Goal: Information Seeking & Learning: Learn about a topic

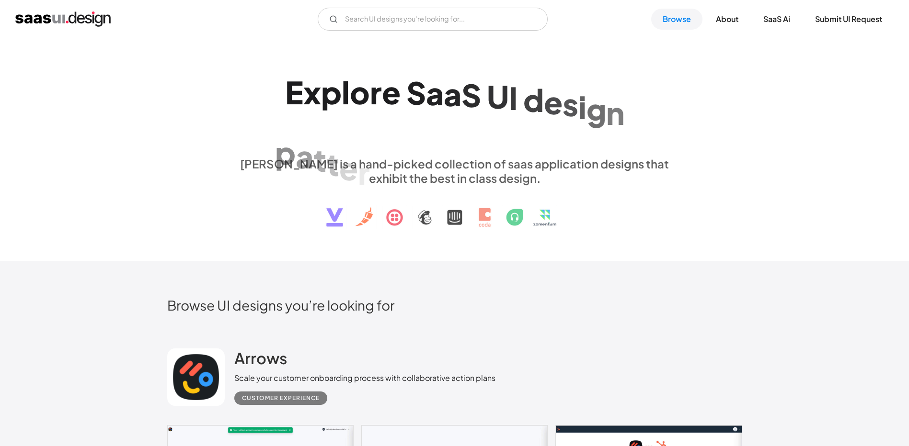
click at [523, 124] on div "i n t e r a c t i o n s ." at bounding box center [537, 129] width 194 height 37
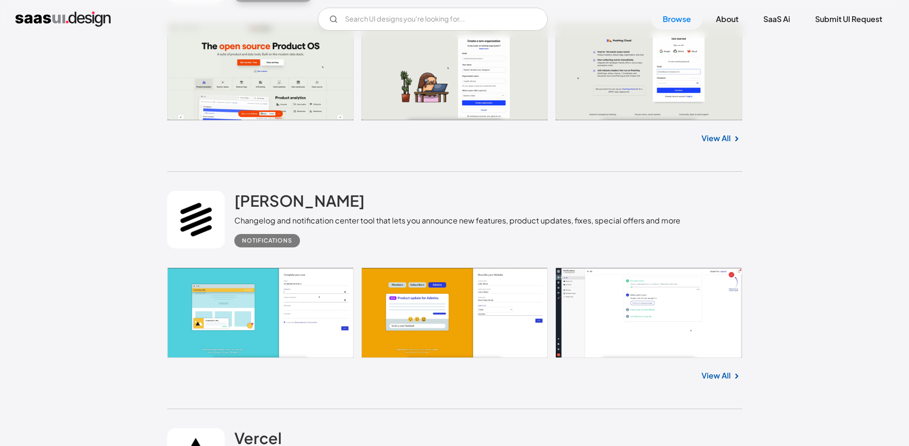
scroll to position [1389, 0]
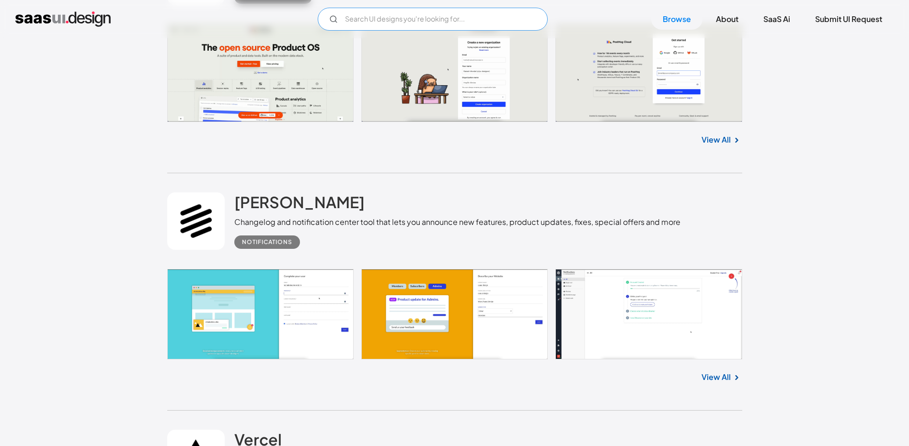
click at [455, 26] on input "Email Form" at bounding box center [433, 19] width 230 height 23
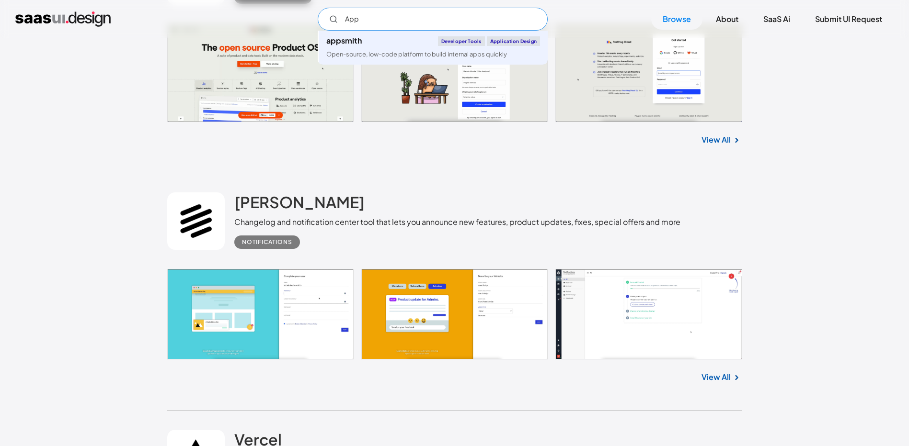
type input "App"
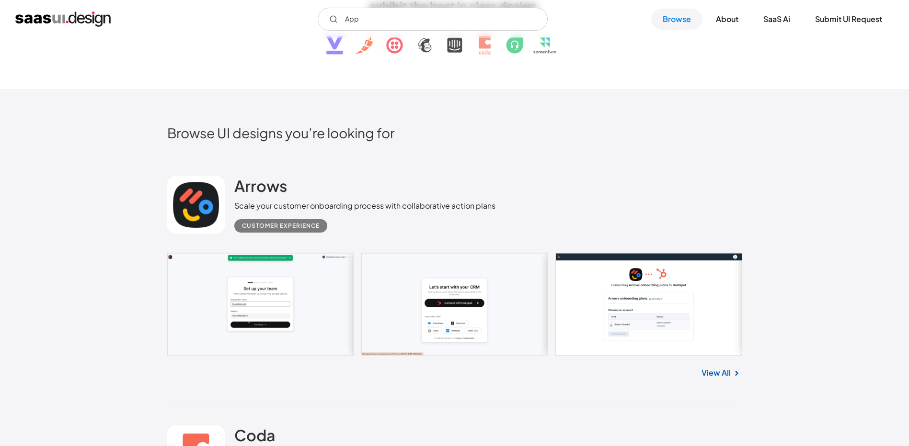
scroll to position [0, 0]
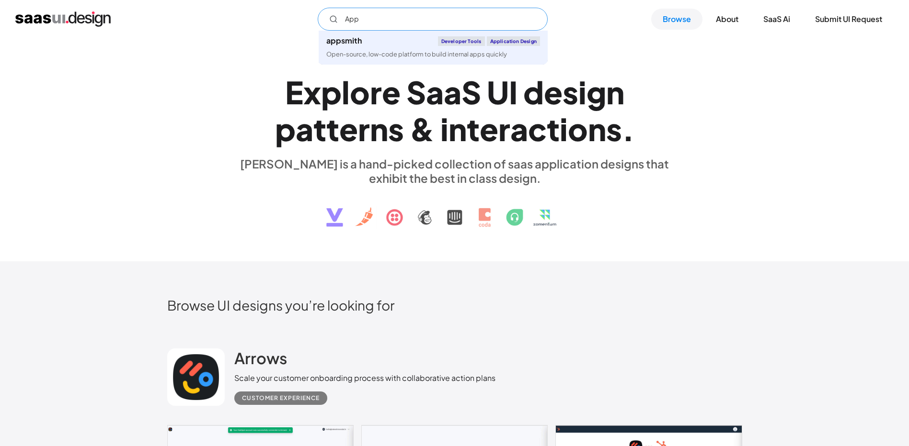
click at [368, 23] on input "App" at bounding box center [433, 19] width 230 height 23
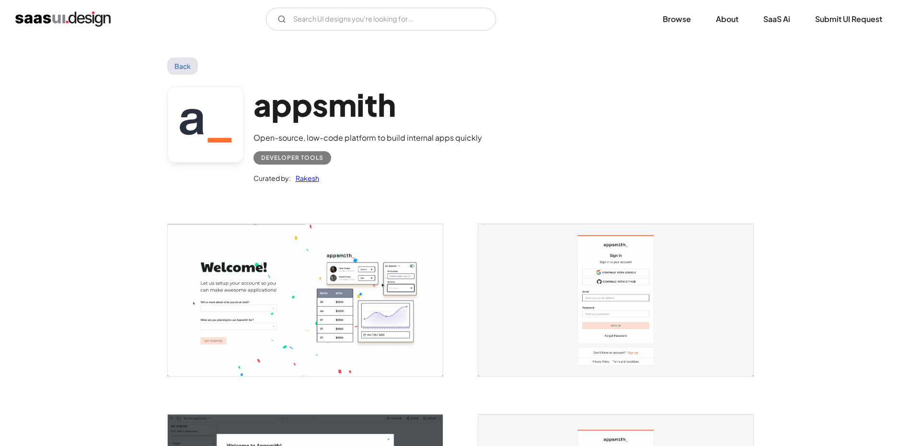
click at [39, 21] on img "home" at bounding box center [62, 18] width 95 height 15
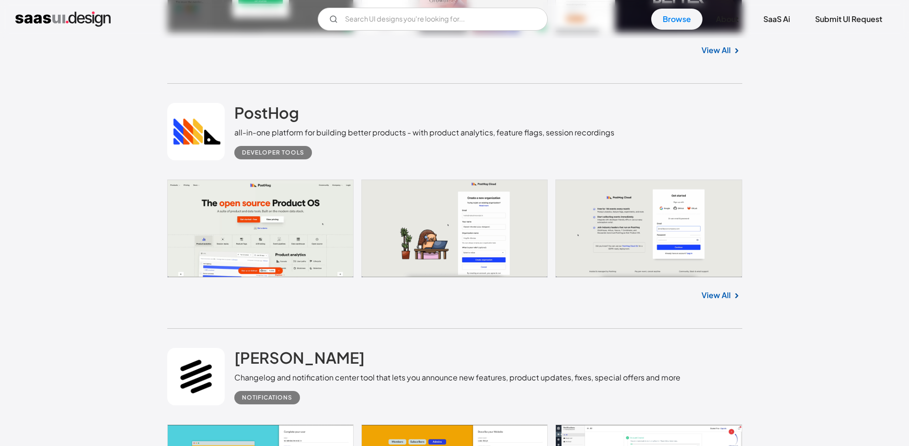
scroll to position [1102, 0]
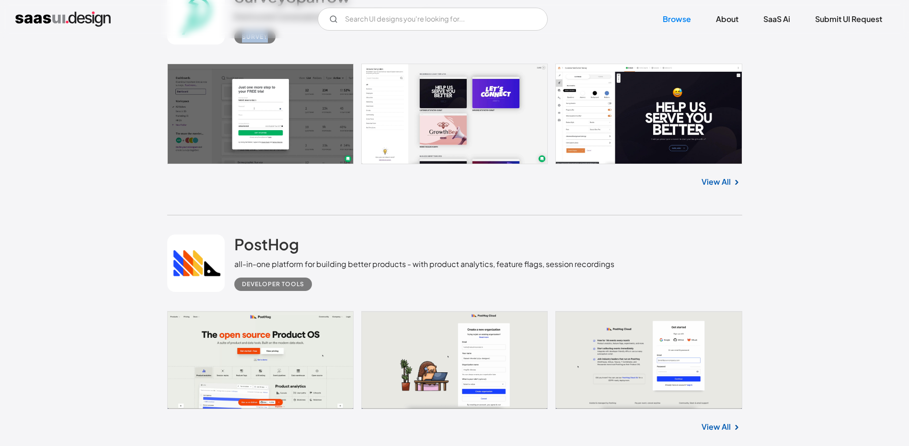
drag, startPoint x: 908, startPoint y: 39, endPoint x: 909, endPoint y: 20, distance: 19.2
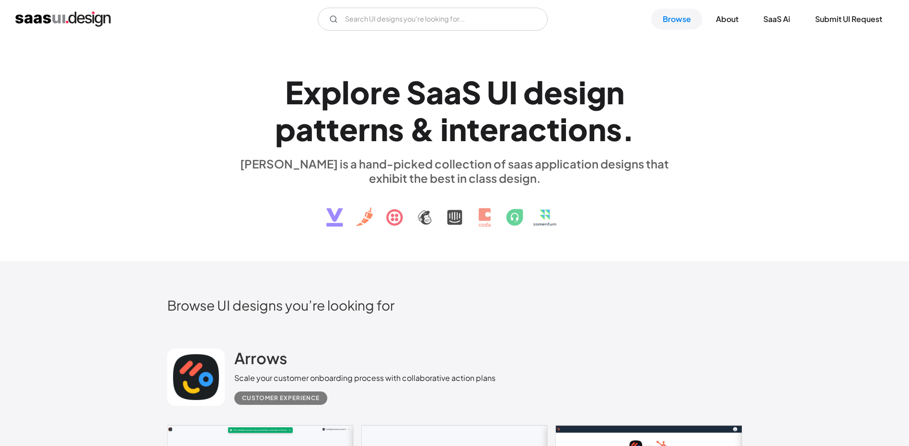
scroll to position [0, 0]
click at [451, 94] on div "a" at bounding box center [452, 92] width 18 height 37
click at [412, 28] on input "Email Form" at bounding box center [433, 19] width 230 height 23
type input "ㄎ"
type input "food"
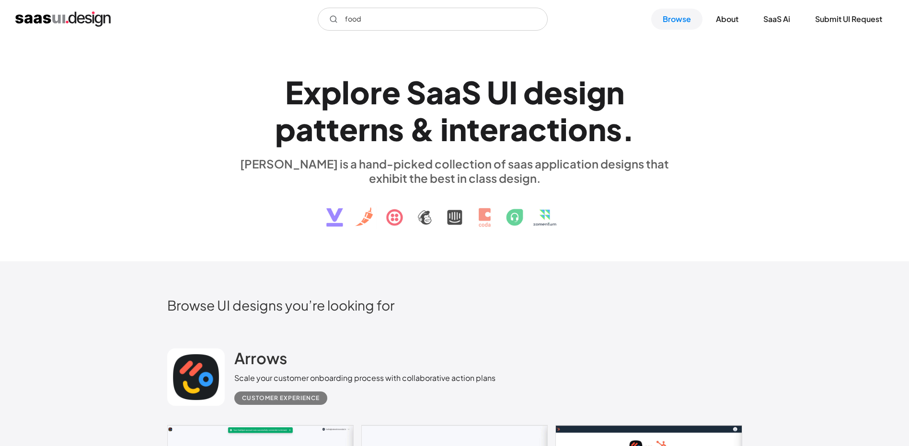
click at [324, 72] on div "E x p l o r e S a a S U I d e s i g n p a t t e r n s & i n t e r a c t i o n s…" at bounding box center [454, 149] width 441 height 171
click at [422, 14] on input "food" at bounding box center [433, 19] width 230 height 23
click at [818, 16] on link "Submit UI Request" at bounding box center [848, 19] width 90 height 21
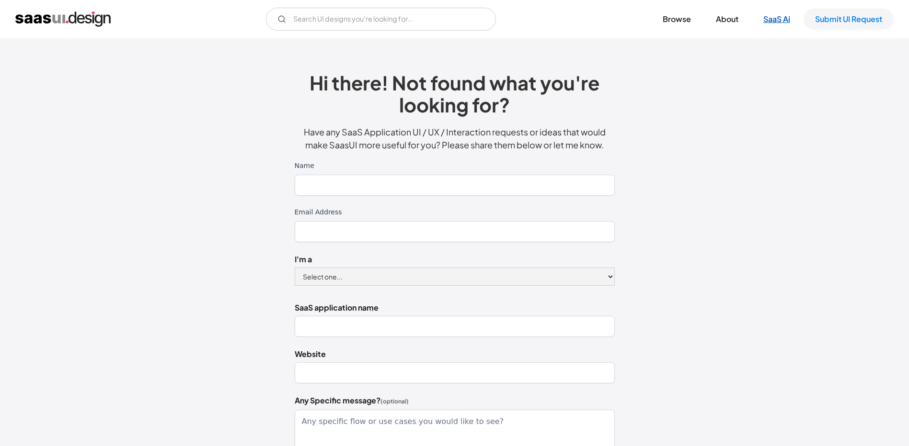
click at [788, 20] on link "SaaS Ai" at bounding box center [776, 19] width 50 height 21
click at [720, 13] on link "About" at bounding box center [726, 19] width 45 height 21
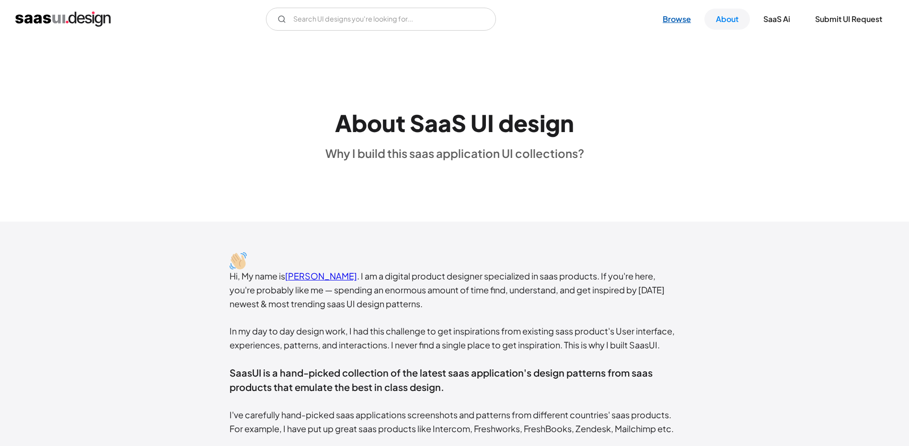
click at [685, 23] on link "Browse" at bounding box center [676, 19] width 51 height 21
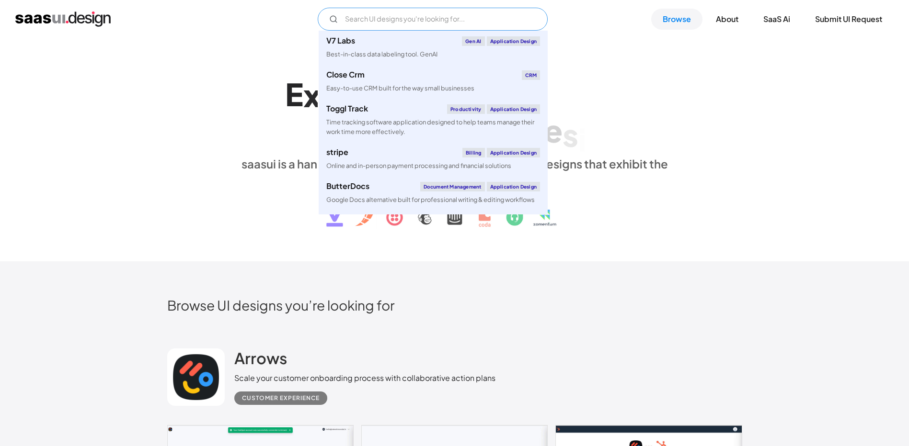
click at [331, 14] on input "Email Form" at bounding box center [433, 19] width 230 height 23
click at [179, 83] on div "E x p l o r e S a a S U I d e s i g n p a t t e r n s & i n t e r a c t i o n s…" at bounding box center [454, 149] width 575 height 171
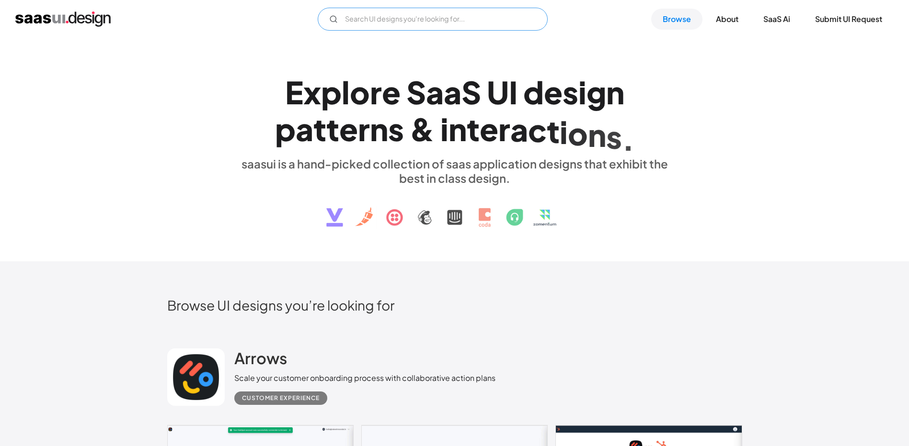
click at [432, 26] on input "Email Form" at bounding box center [433, 19] width 230 height 23
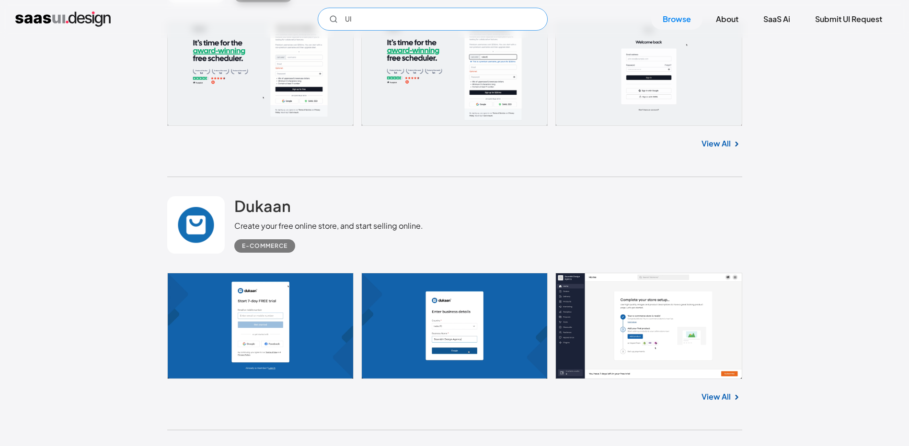
scroll to position [2778, 0]
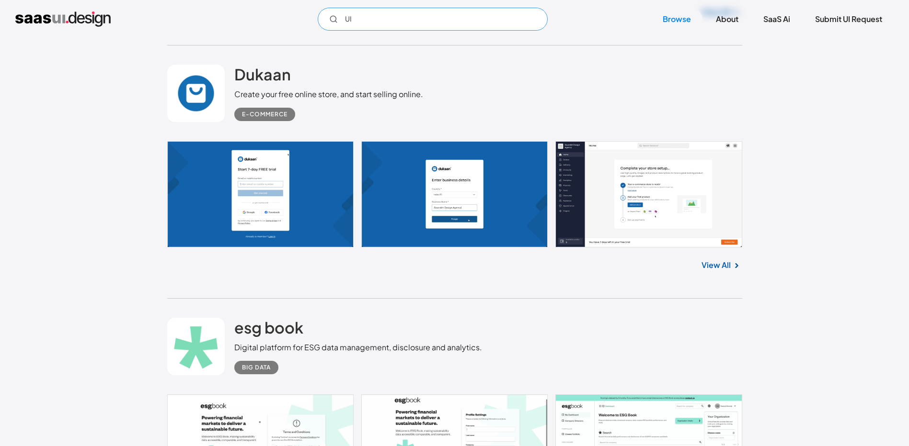
type input "UI"
click at [403, 223] on link at bounding box center [454, 194] width 575 height 107
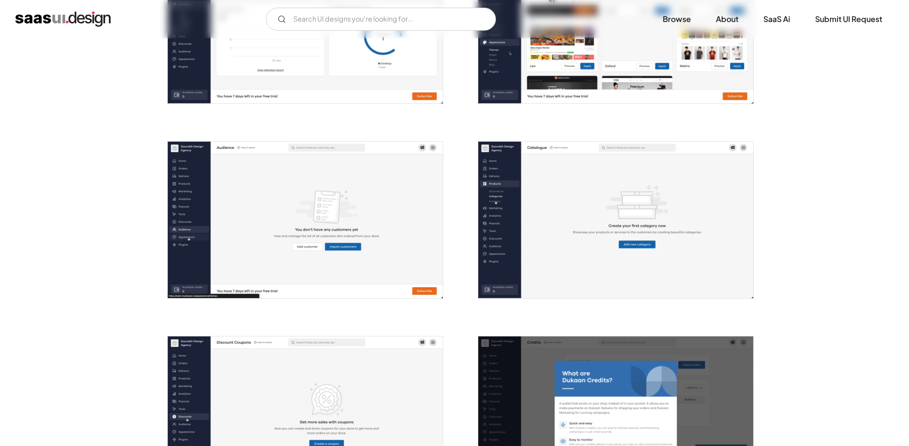
scroll to position [527, 0]
